Goal: Use online tool/utility: Utilize a website feature to perform a specific function

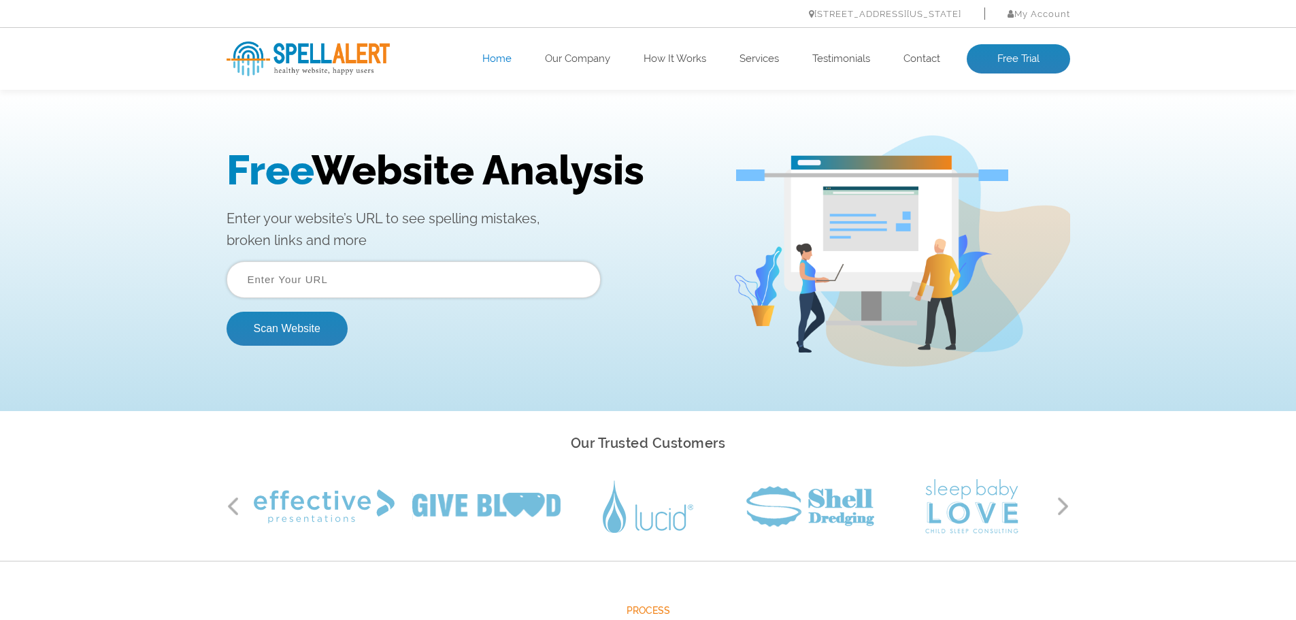
click at [330, 275] on input "text" at bounding box center [414, 279] width 374 height 37
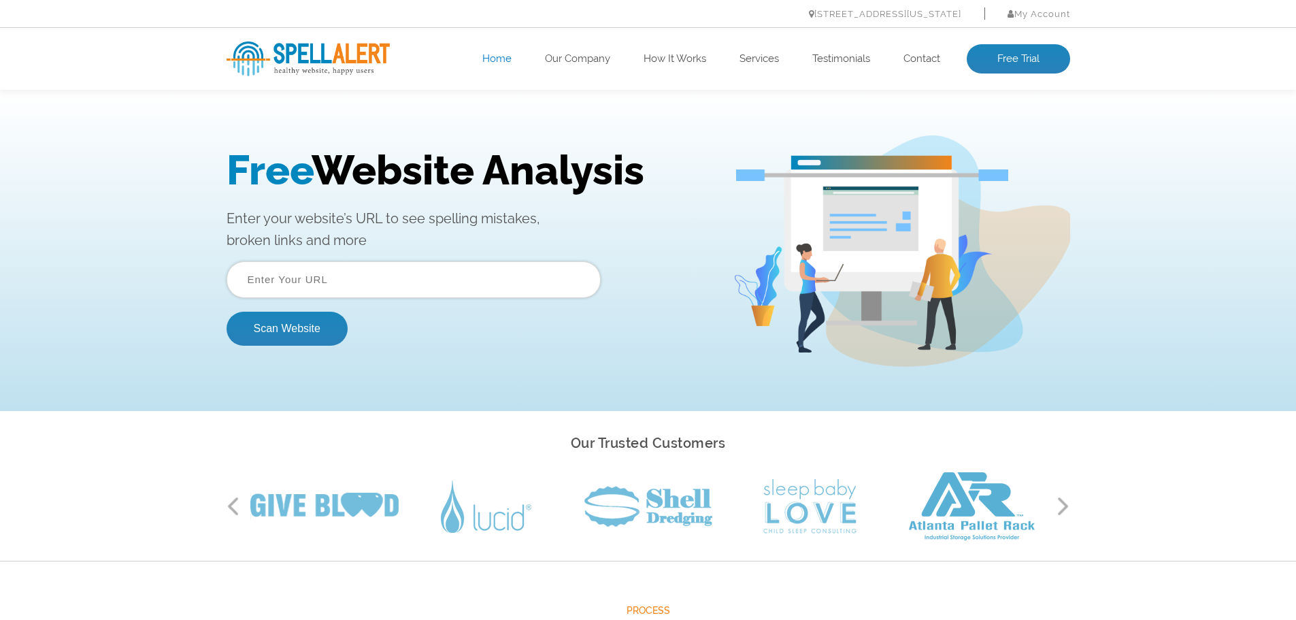
paste input "[URL][DOMAIN_NAME]"
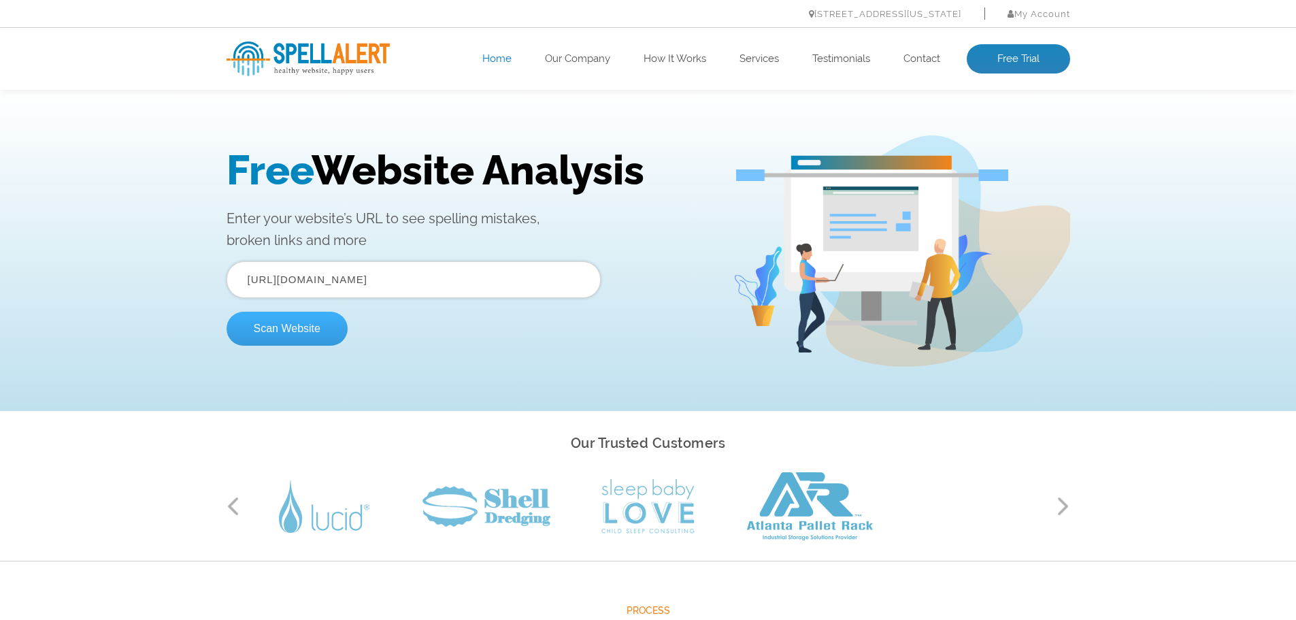
type input "[URL][DOMAIN_NAME]"
click at [306, 325] on button "Scan Website" at bounding box center [287, 329] width 121 height 34
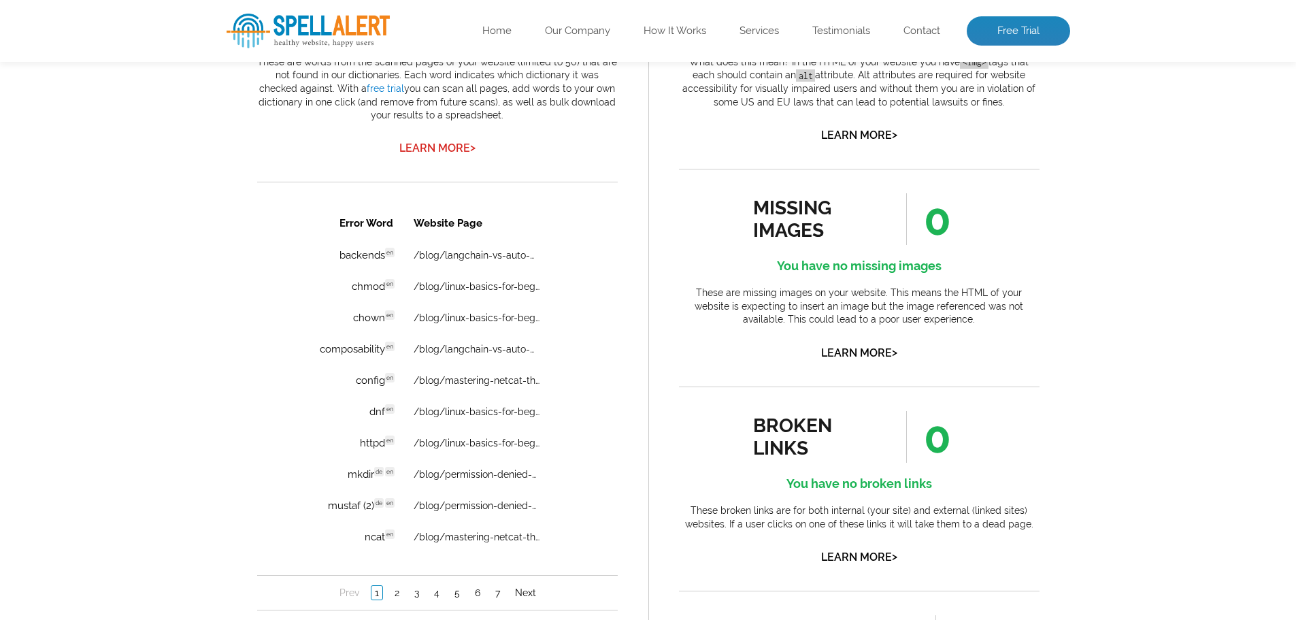
scroll to position [885, 0]
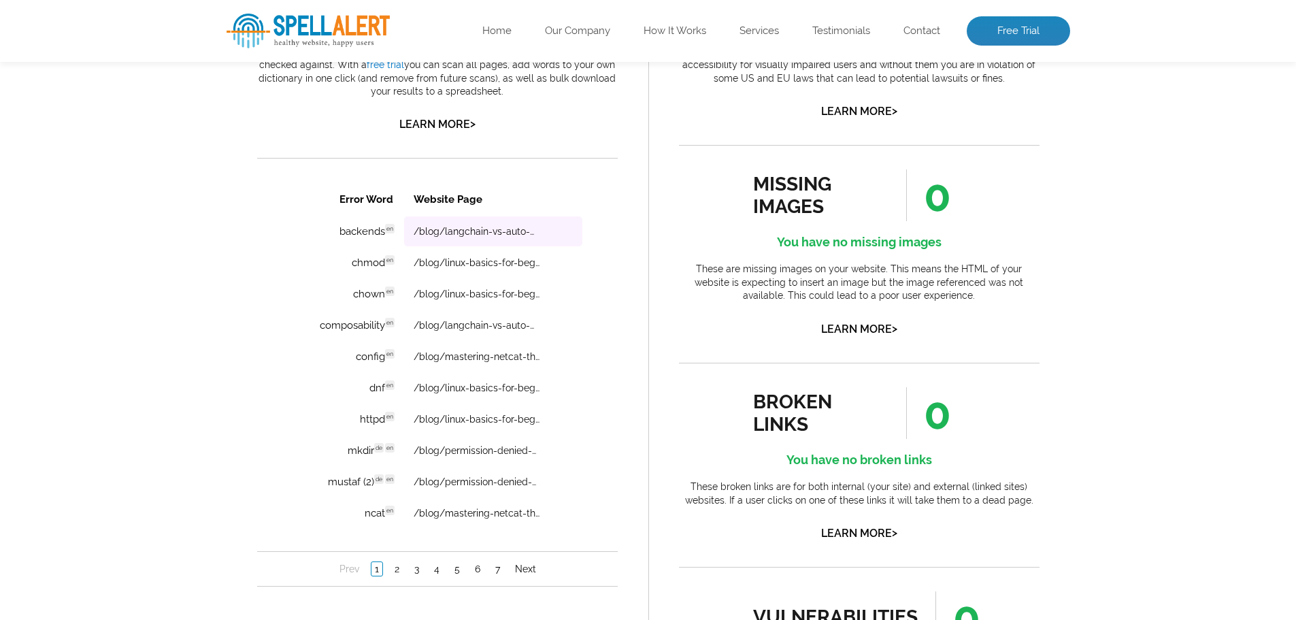
click at [486, 238] on td "/blog/langchain-vs-auto-gpt-vs-babyagi-a-comparative-analysis-of-open-source-ai…" at bounding box center [493, 231] width 178 height 30
click at [463, 269] on td "/blog/linux-basics-for-beginners-a-practical-introduction" at bounding box center [493, 263] width 178 height 30
click at [361, 261] on td "chmod en Discovered: 09-27-2025 scan Dictionaries: en" at bounding box center [347, 263] width 110 height 30
click at [378, 223] on td "backends en Discovered: 09-27-2025 scan Dictionaries: en" at bounding box center [347, 231] width 110 height 30
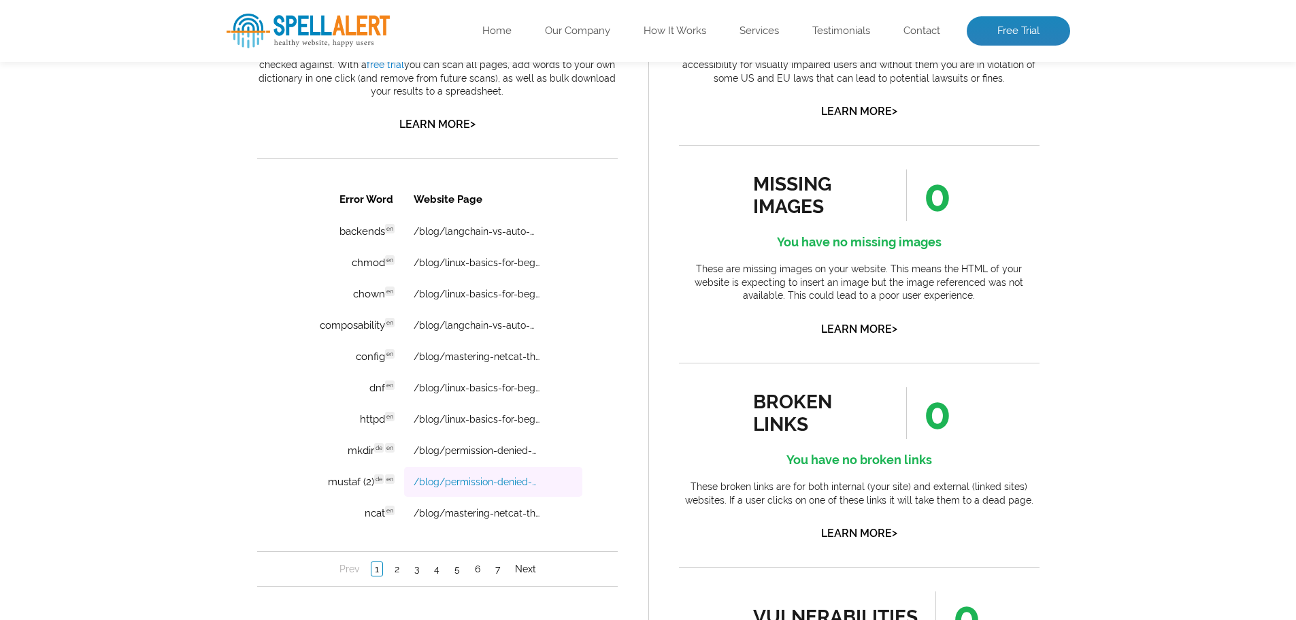
click at [456, 484] on link "/blog/permission-denied-or-not-a-hands-on-guide-to-linux-file-access" at bounding box center [476, 481] width 126 height 11
click at [396, 568] on link "2" at bounding box center [397, 569] width 12 height 14
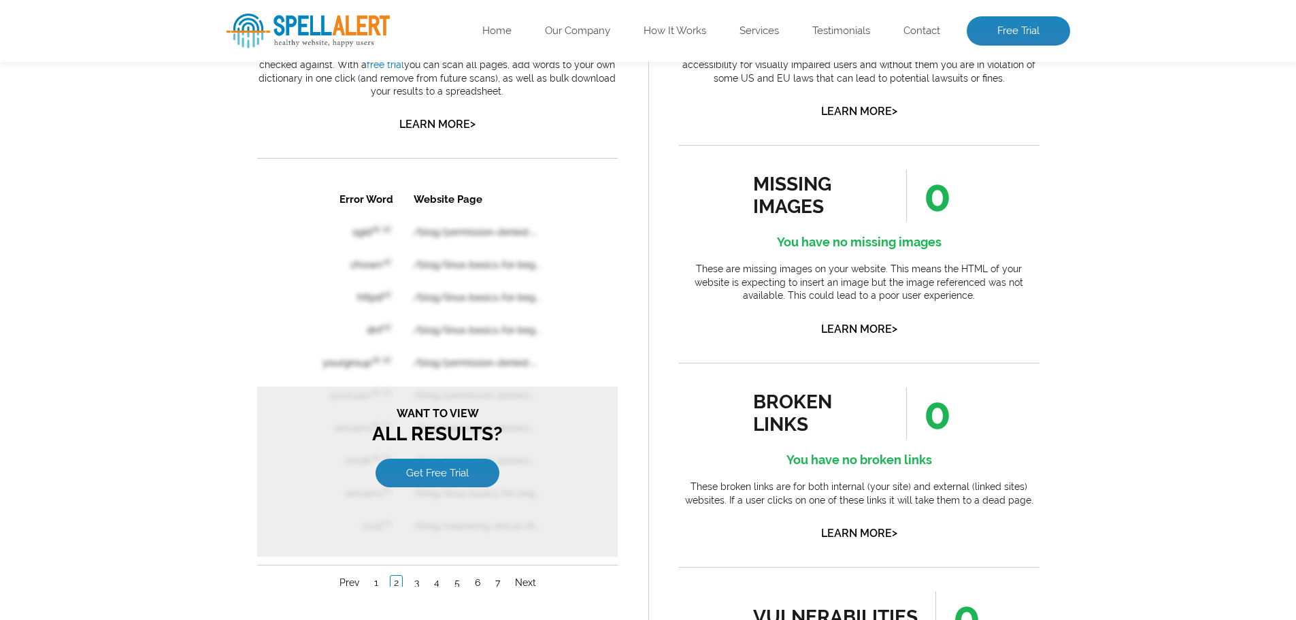
scroll to position [0, 0]
